Goal: Navigation & Orientation: Find specific page/section

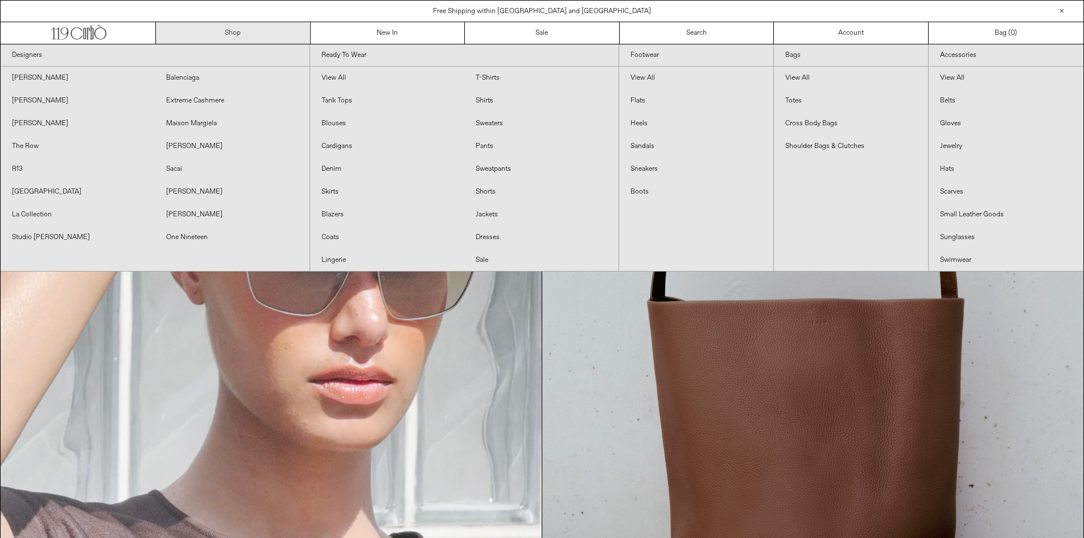
click at [217, 34] on link "Shop" at bounding box center [233, 33] width 155 height 22
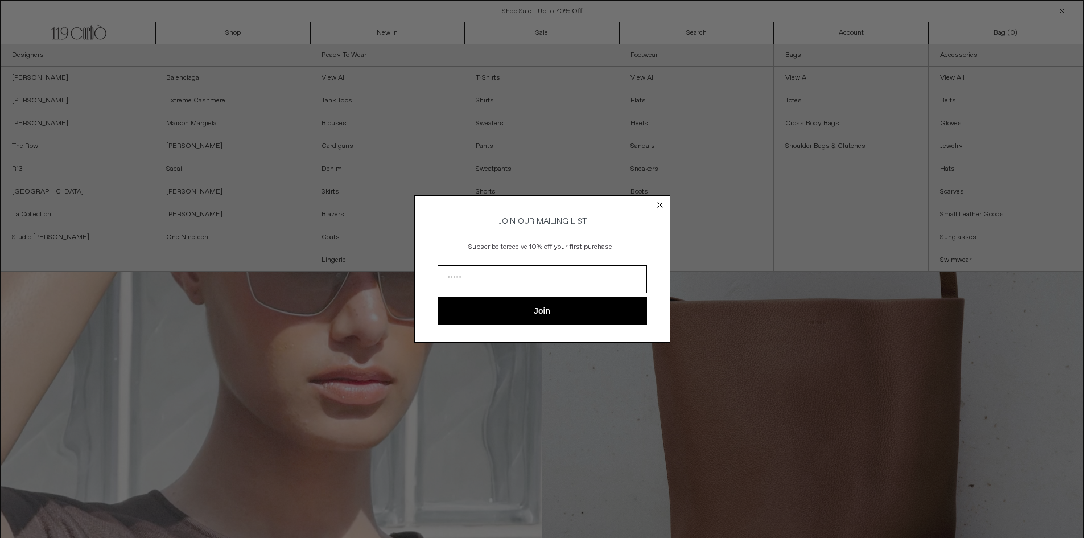
click at [662, 202] on circle "Close dialog" at bounding box center [659, 205] width 11 height 11
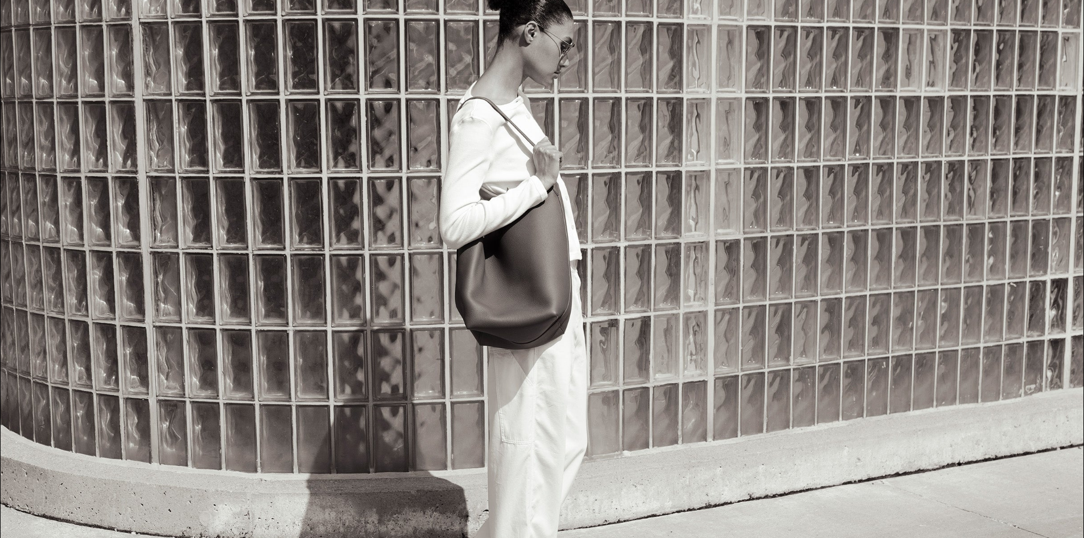
scroll to position [795, 0]
